Goal: Task Accomplishment & Management: Manage account settings

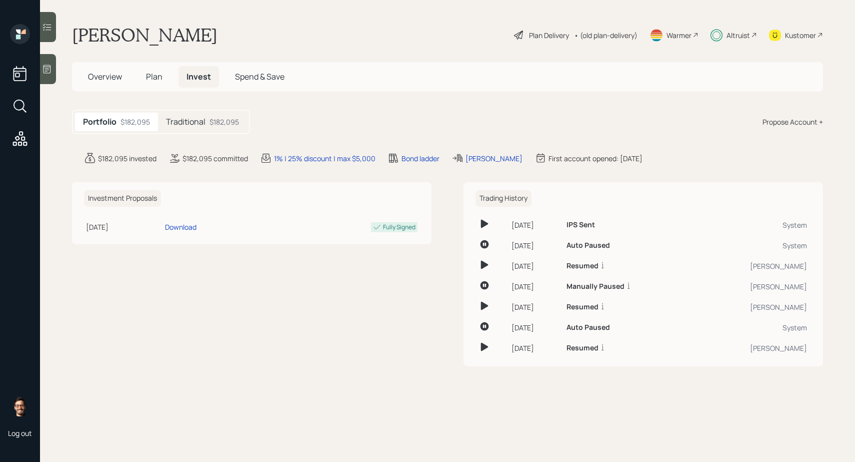
click at [195, 122] on h5 "Traditional" at bounding box center [186, 122] width 40 height 10
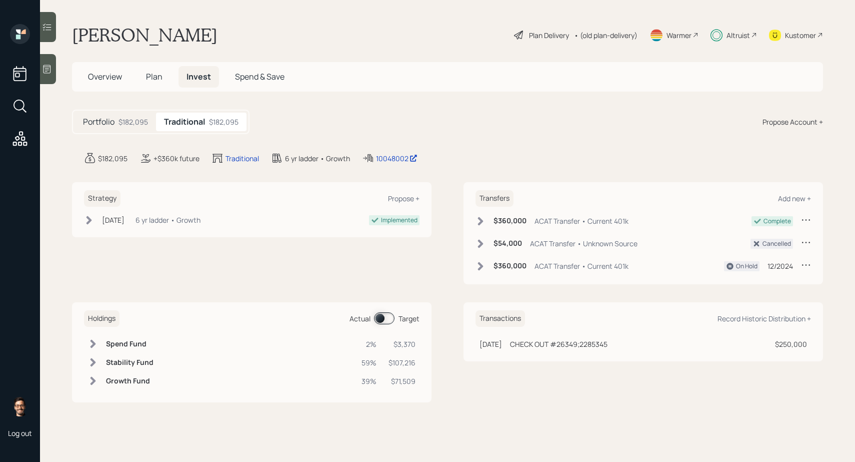
click at [381, 316] on span at bounding box center [384, 318] width 21 height 12
click at [47, 32] on div at bounding box center [48, 27] width 16 height 30
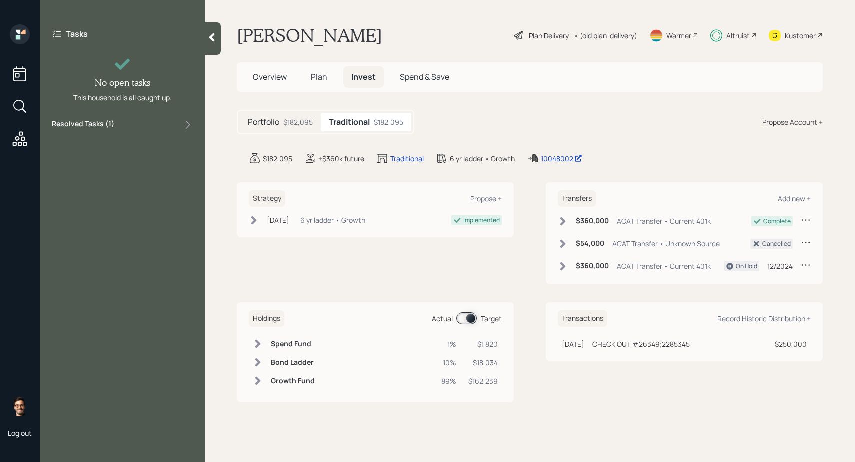
click at [98, 120] on label "Resolved Tasks ( 1 )" at bounding box center [83, 125] width 63 height 12
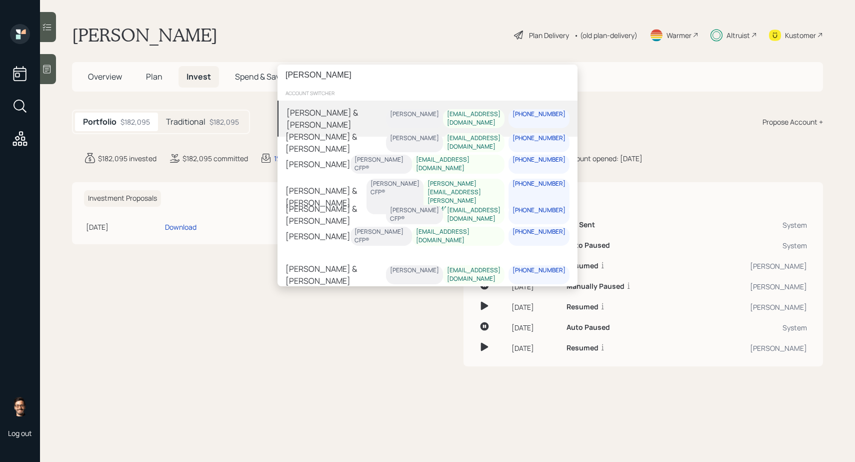
type input "[PERSON_NAME]"
click at [330, 111] on div "[PERSON_NAME] & [PERSON_NAME]" at bounding box center [337, 119] width 100 height 24
